Goal: Task Accomplishment & Management: Use online tool/utility

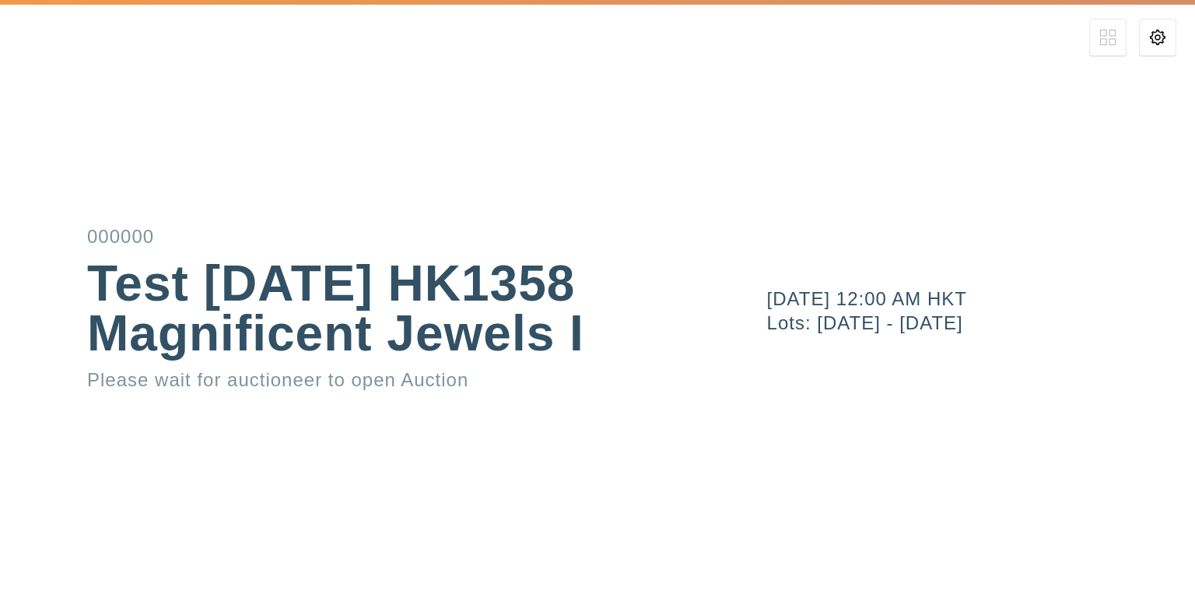
click at [874, 298] on div "[DATE] 12:00 AM HKT" at bounding box center [981, 299] width 428 height 19
click at [1161, 39] on icon at bounding box center [1158, 38] width 16 height 16
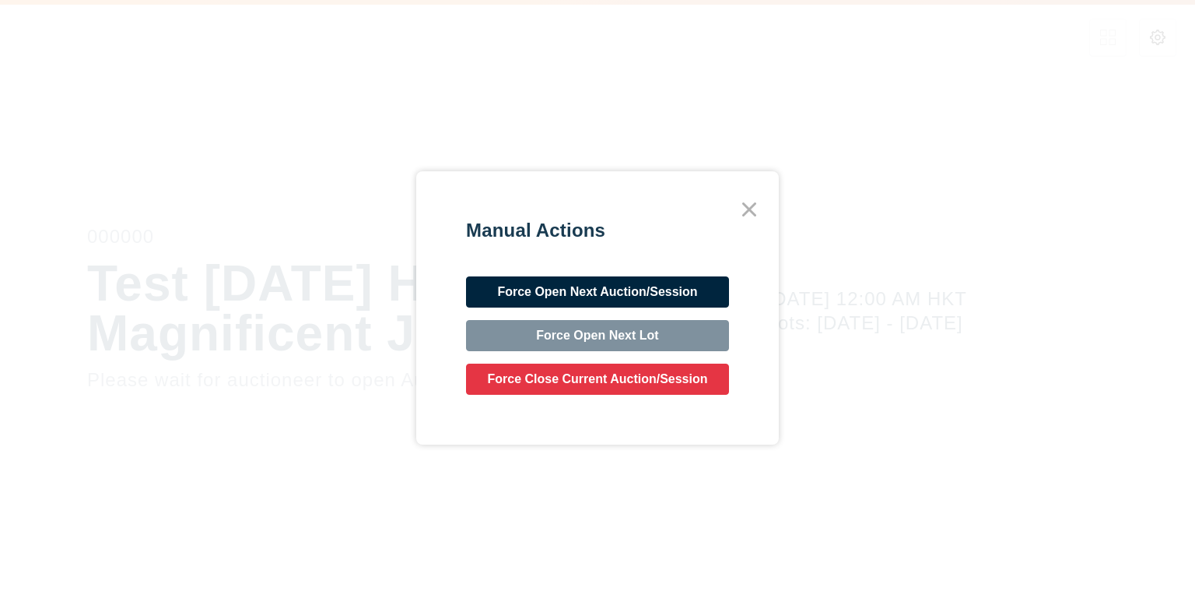
click at [620, 295] on button "Force Open Next Auction/Session" at bounding box center [597, 291] width 263 height 31
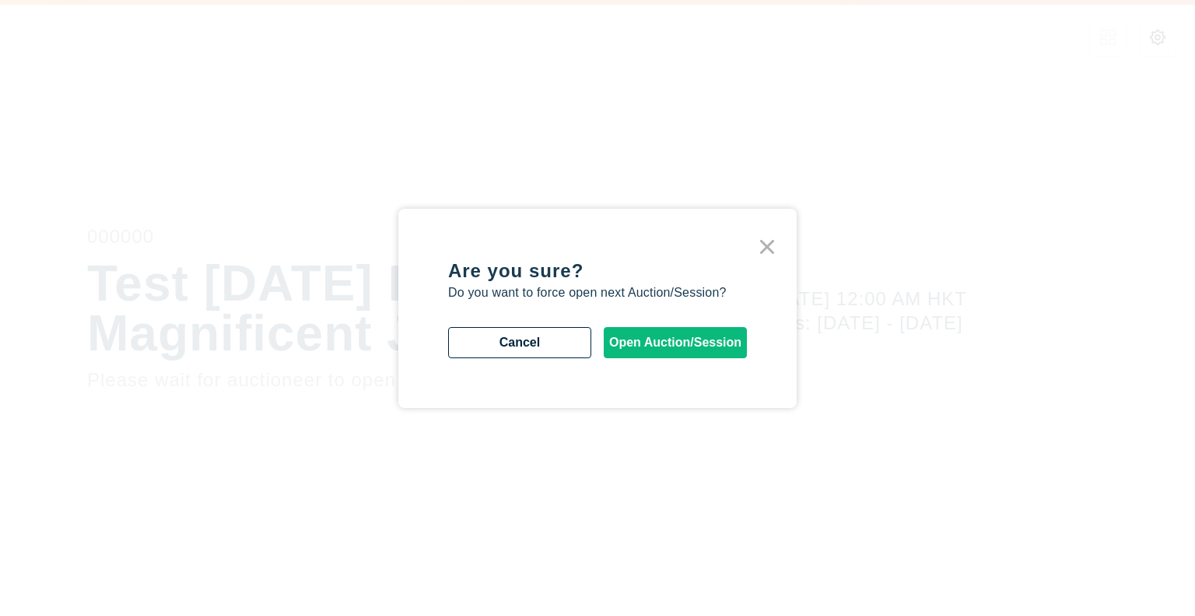
click at [676, 346] on button "Open Auction/Session" at bounding box center [675, 342] width 143 height 31
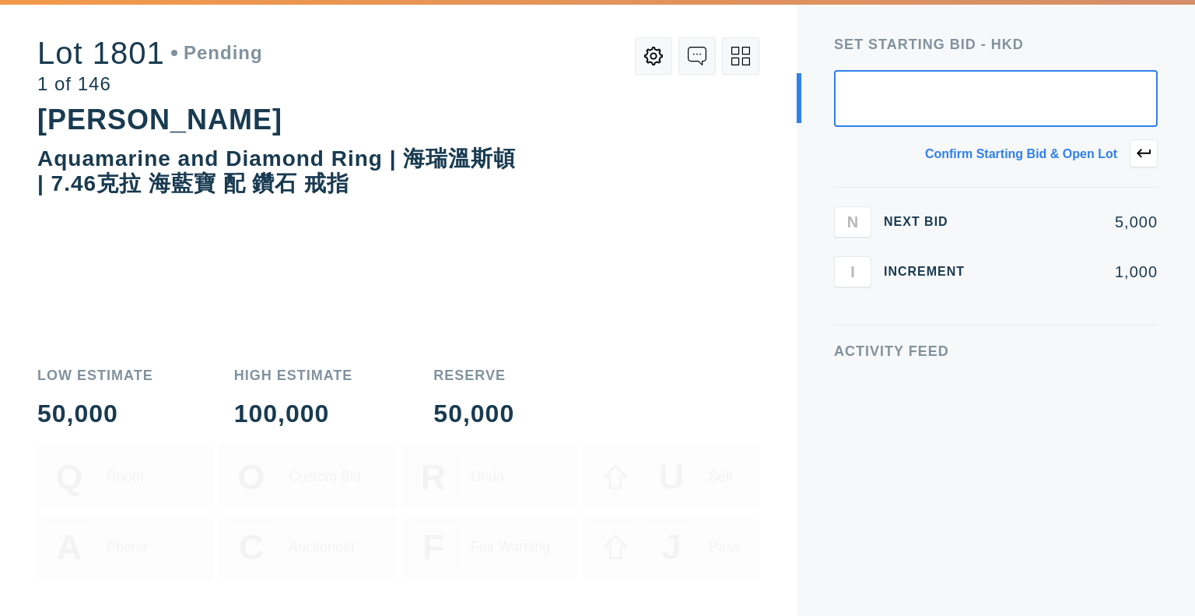
click at [938, 93] on input "text" at bounding box center [996, 98] width 324 height 57
click at [883, 139] on div "Confirm starting bid & open lot" at bounding box center [996, 153] width 324 height 29
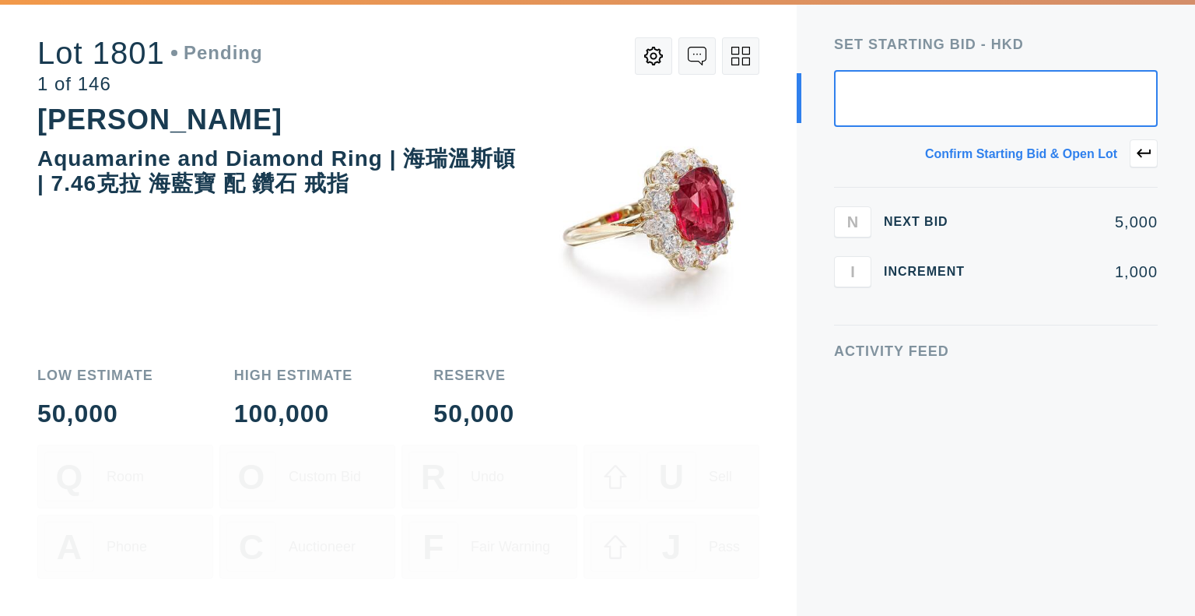
click at [865, 434] on div "Activity Feed" at bounding box center [996, 480] width 324 height 272
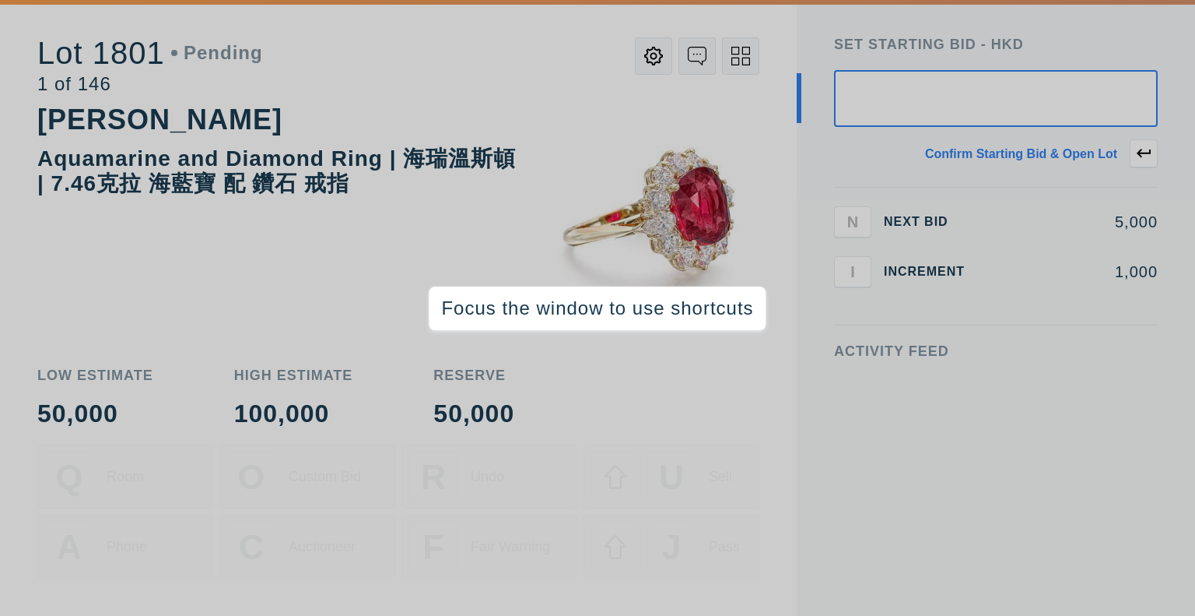
click at [884, 412] on div "Activity Feed" at bounding box center [996, 480] width 324 height 272
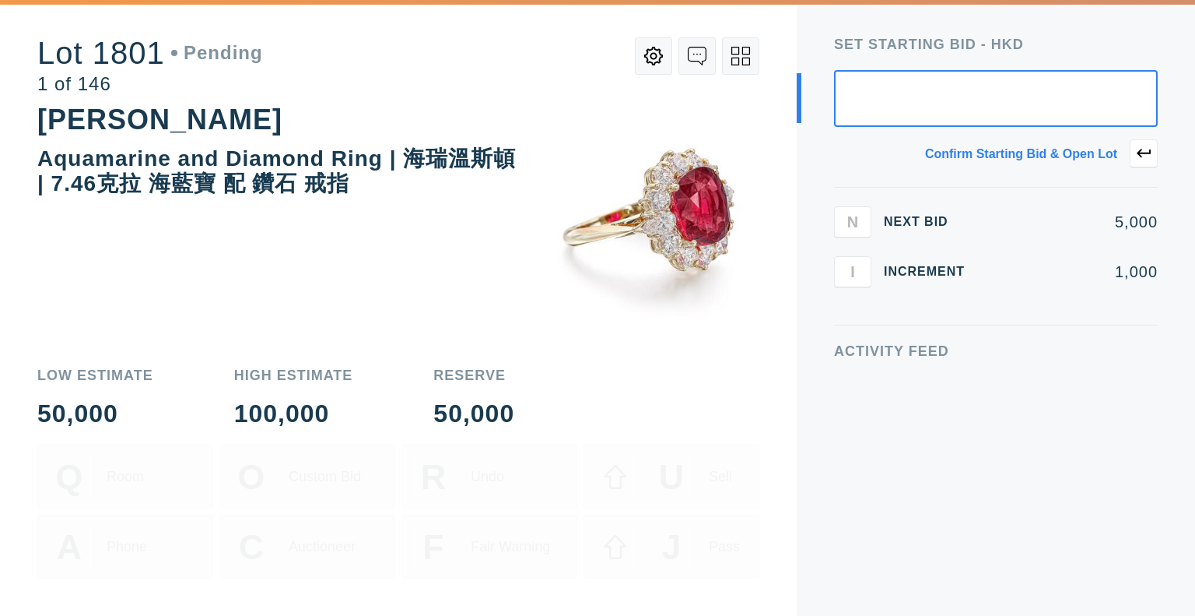
click at [950, 114] on input "text" at bounding box center [996, 98] width 324 height 57
type input "50,000"
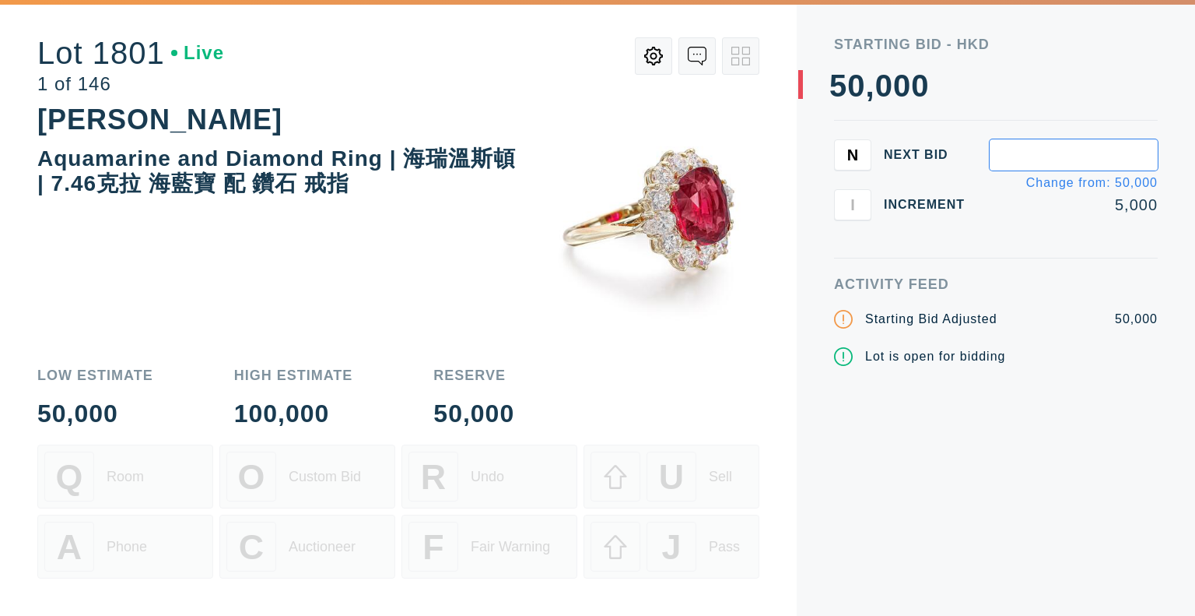
type input "5"
type input "52,000"
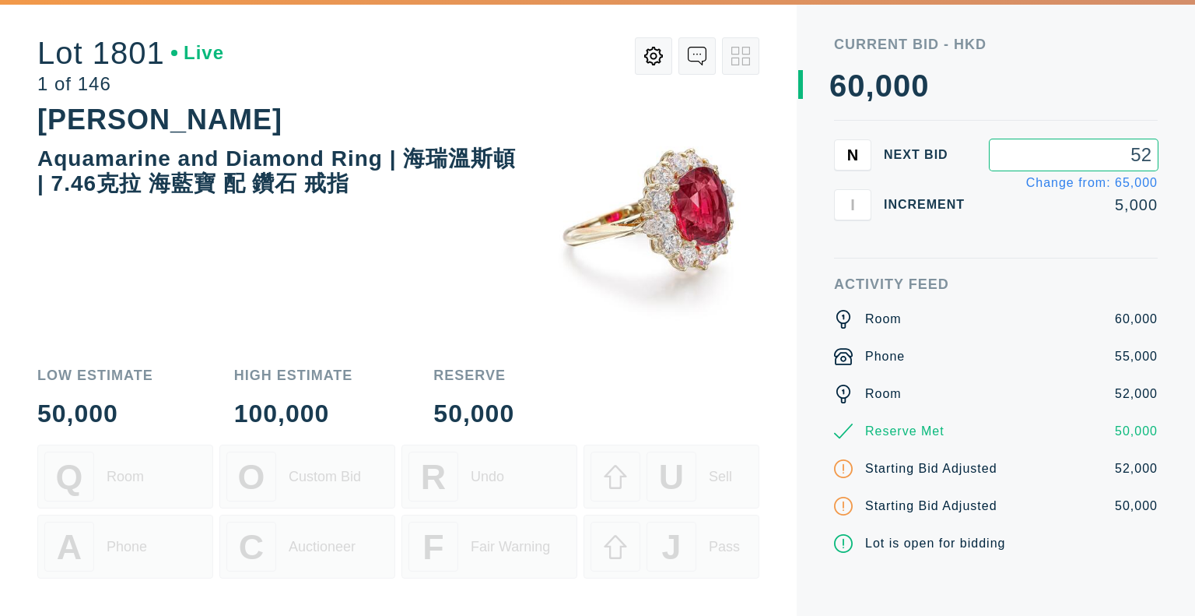
type input "5"
type input "62,000"
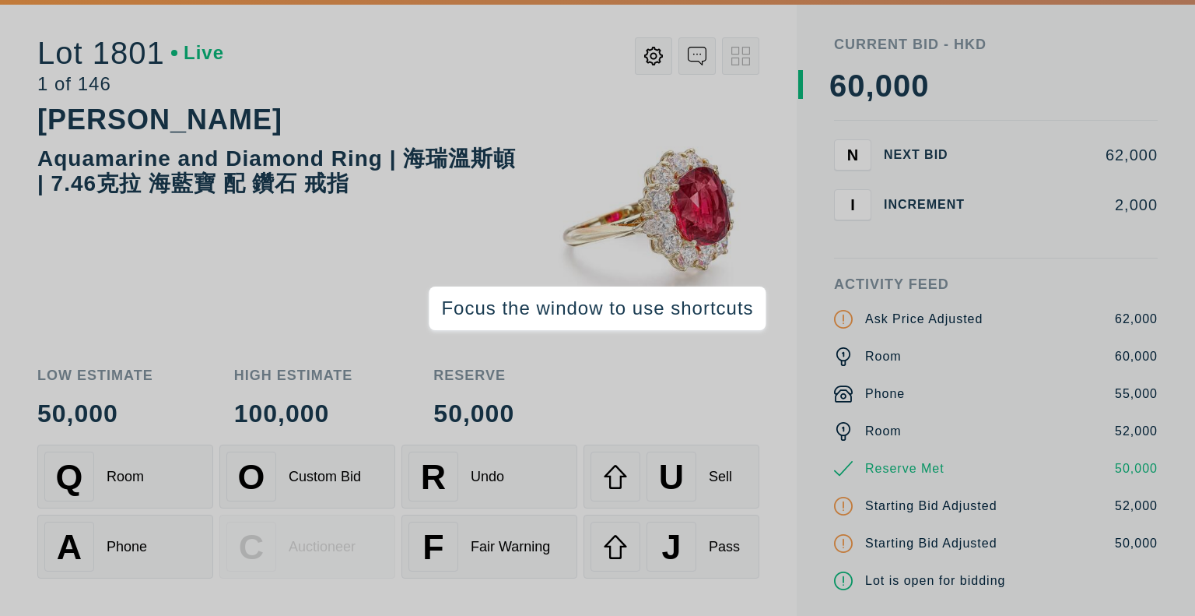
click at [535, 224] on img at bounding box center [647, 212] width 224 height 224
click at [434, 228] on div "[PERSON_NAME] Aquamarine and Diamond Ring | 海瑞溫斯頓 | 7.46克拉 海藍寶 配 鑽石 戒指" at bounding box center [398, 225] width 722 height 250
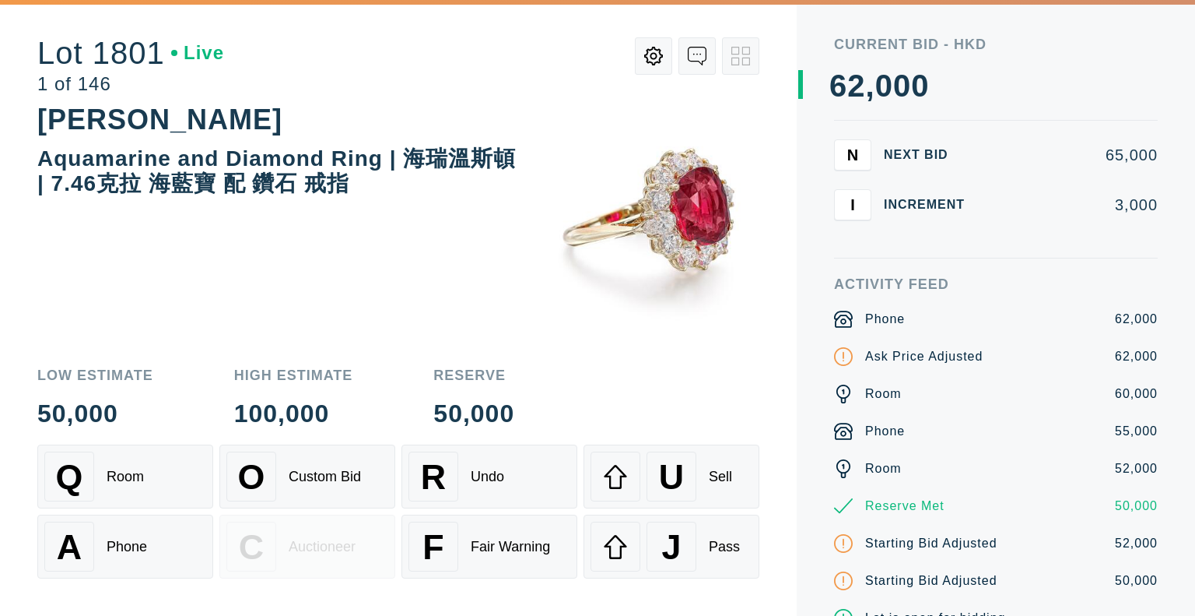
click at [721, 238] on img at bounding box center [647, 212] width 224 height 224
drag, startPoint x: 957, startPoint y: 342, endPoint x: 970, endPoint y: 332, distance: 15.6
click at [957, 342] on div "Phone 62,000 Ask Price Adjusted 62,000 Room 60,000 Phone 55,000 Room 52,000 Res…" at bounding box center [996, 469] width 324 height 318
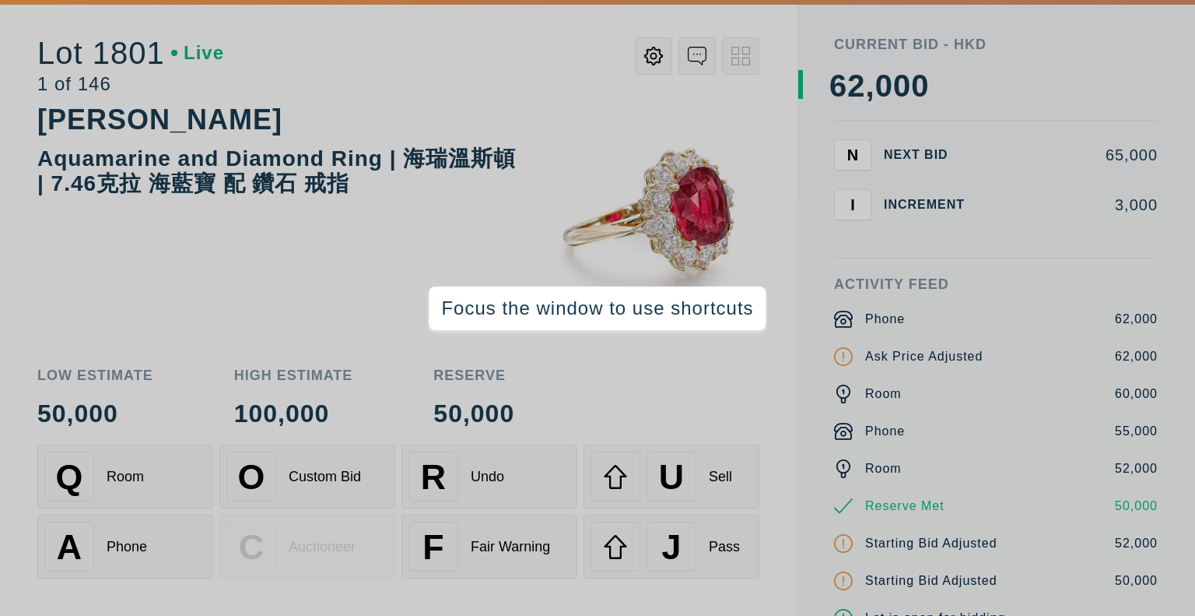
click at [962, 307] on div "Activity Feed Phone 62,000 Ask Price Adjusted 62,000 Room 60,000 Phone 55,000 R…" at bounding box center [996, 446] width 324 height 339
